Goal: Find specific page/section: Find specific page/section

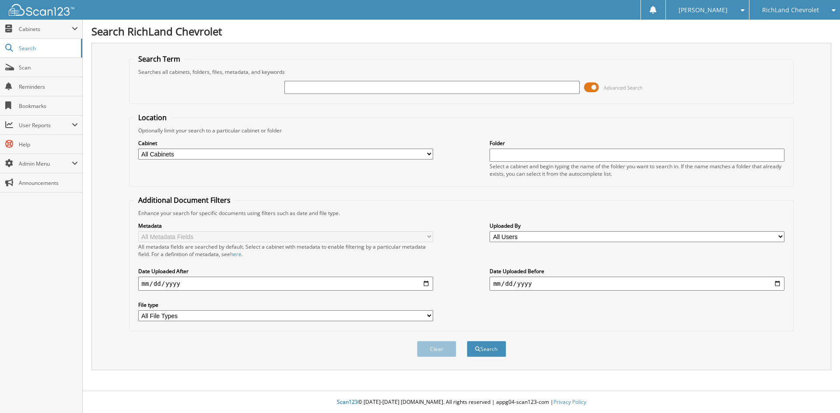
click at [798, 11] on span "RichLand Chevrolet" at bounding box center [790, 9] width 57 height 5
click at [780, 29] on link "RichLand CDJR" at bounding box center [794, 27] width 91 height 15
type input "[PERSON_NAME]"
click at [467, 341] on button "Search" at bounding box center [486, 349] width 39 height 16
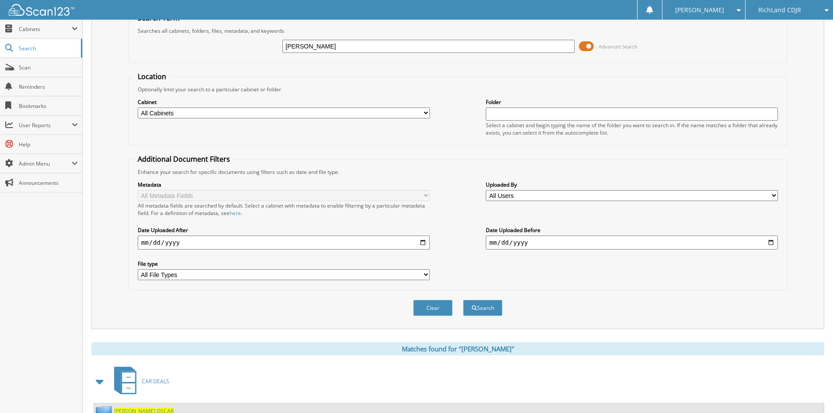
scroll to position [76, 0]
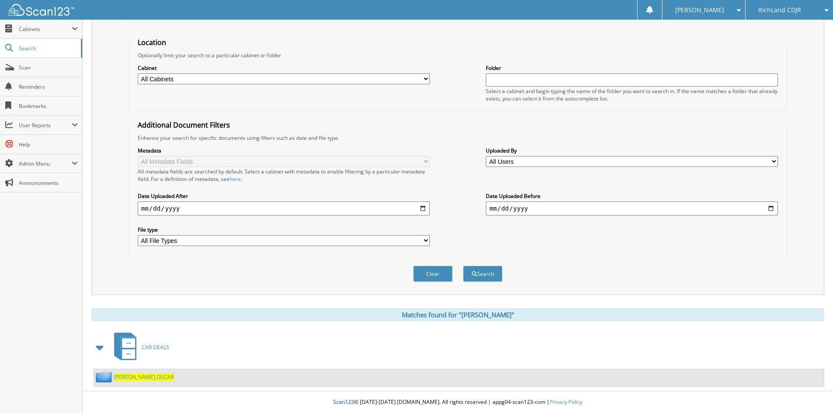
click at [136, 376] on link "CHAVEZ , OSCAR" at bounding box center [143, 377] width 59 height 7
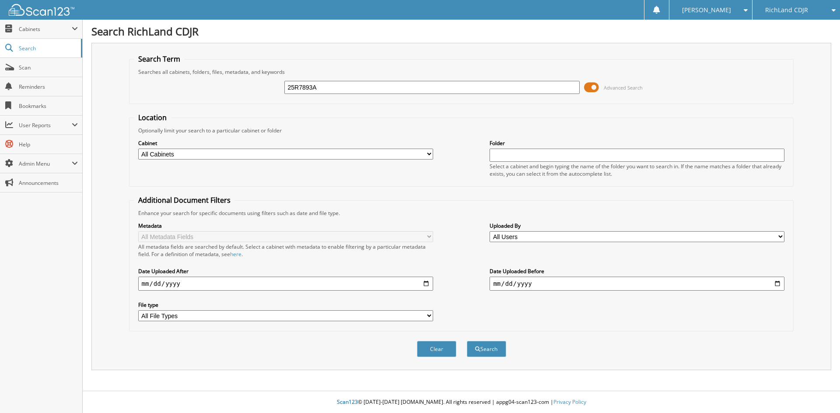
type input "25R7893A"
click at [467, 341] on button "Search" at bounding box center [486, 349] width 39 height 16
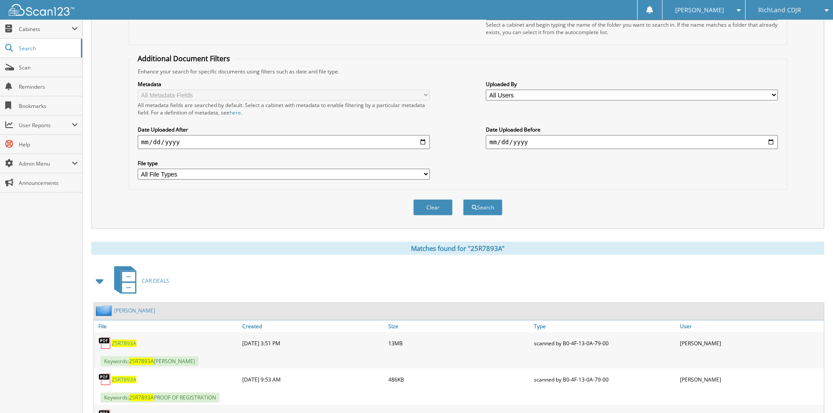
scroll to position [197, 0]
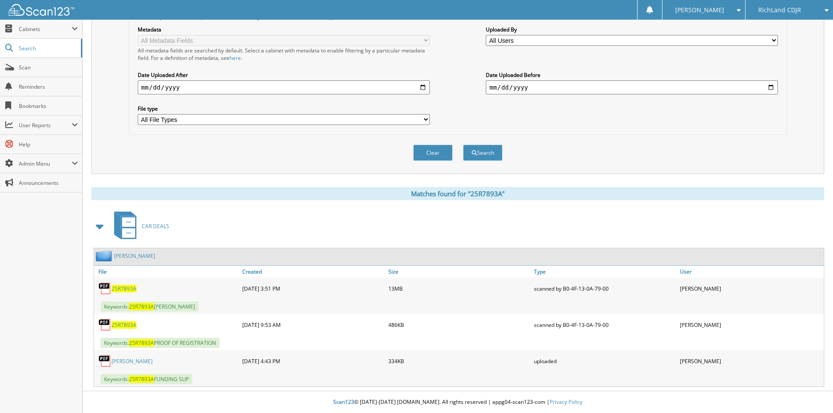
click at [125, 289] on span "25R7893A" at bounding box center [124, 288] width 25 height 7
